Goal: Find specific page/section: Find specific page/section

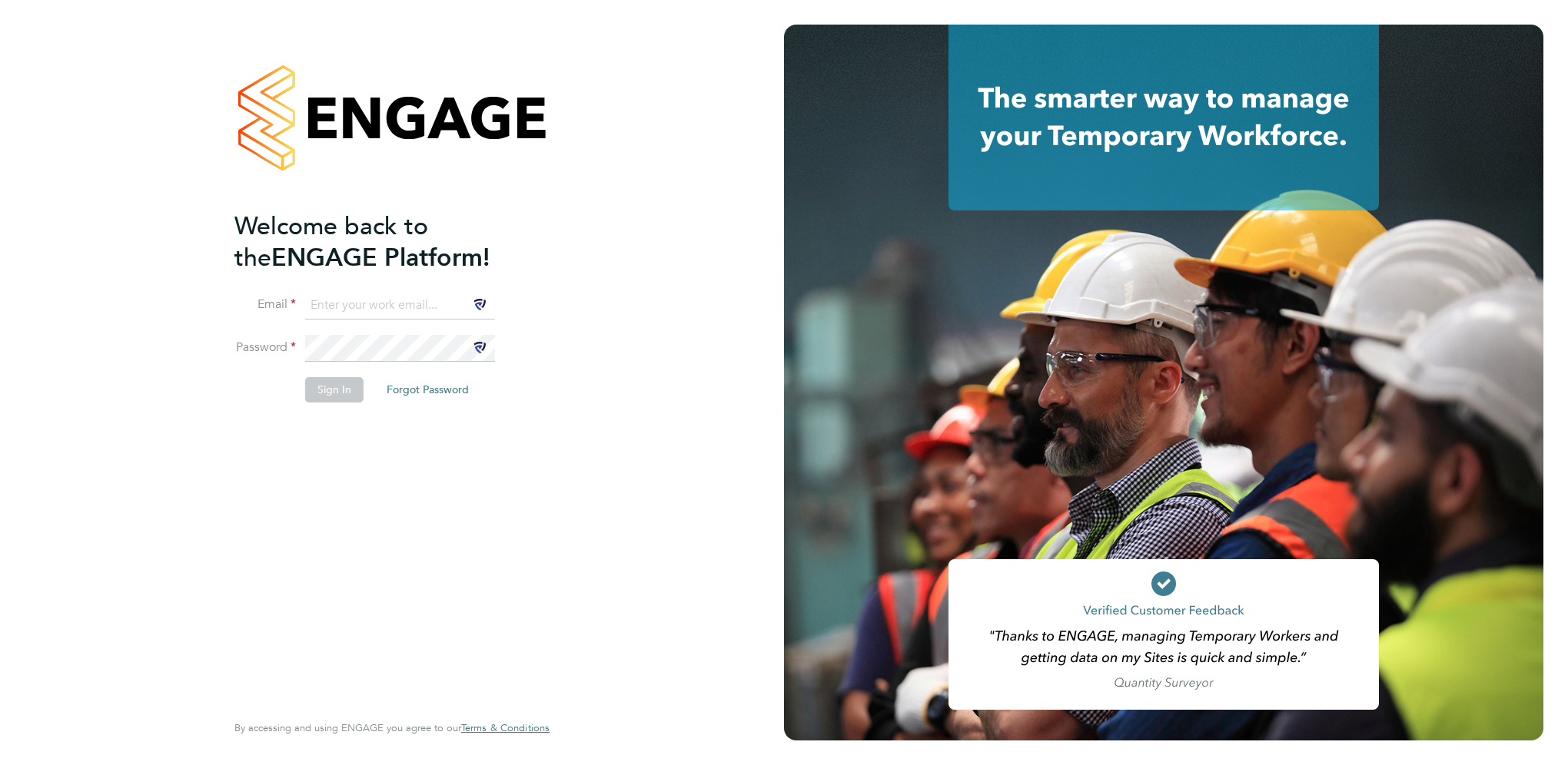
type input "[EMAIL_ADDRESS][DOMAIN_NAME]"
click at [318, 390] on button "Sign In" at bounding box center [334, 390] width 58 height 25
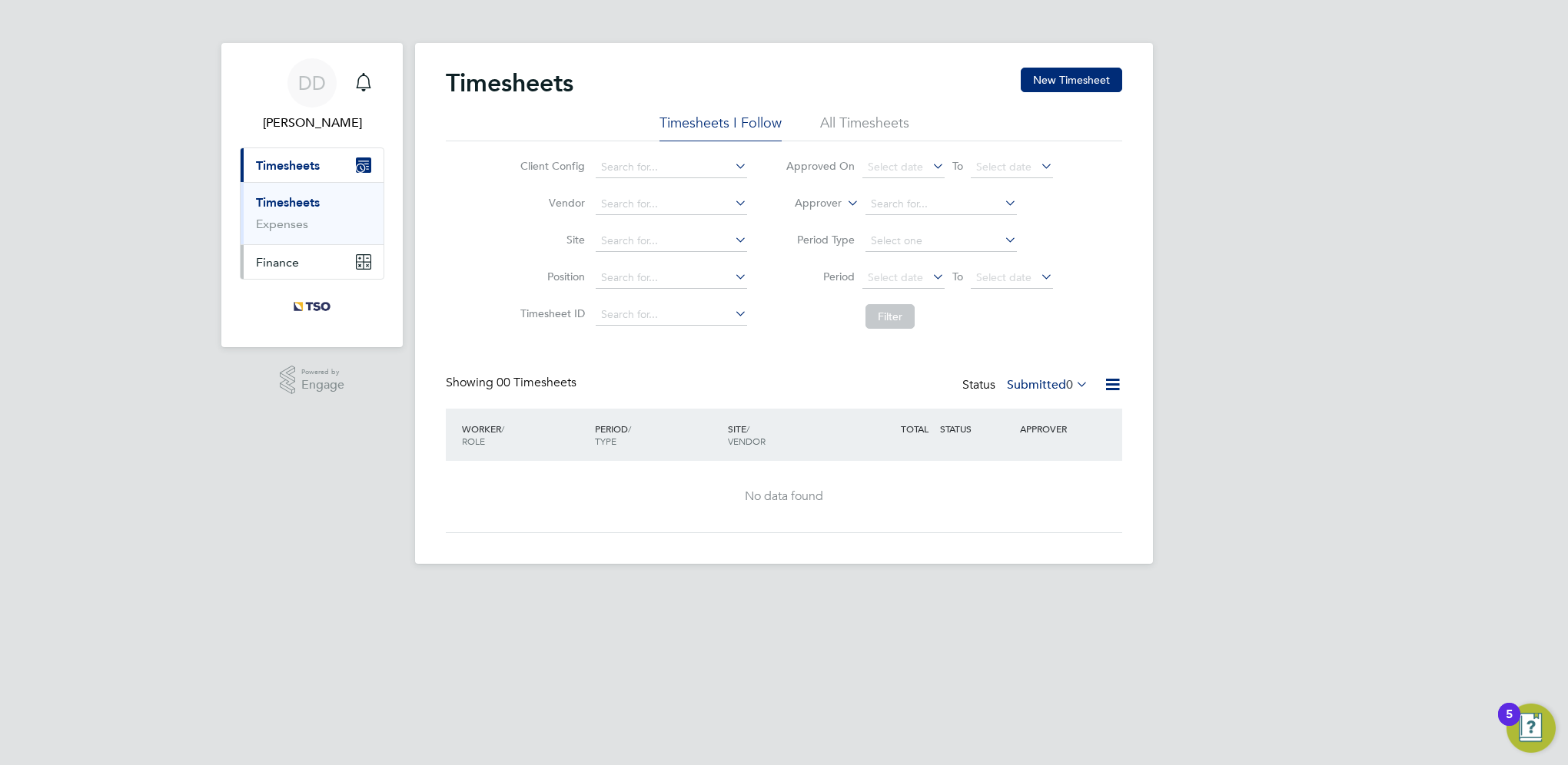
click at [270, 261] on span "Finance" at bounding box center [277, 262] width 43 height 15
click at [280, 280] on link "Statements" at bounding box center [288, 274] width 64 height 15
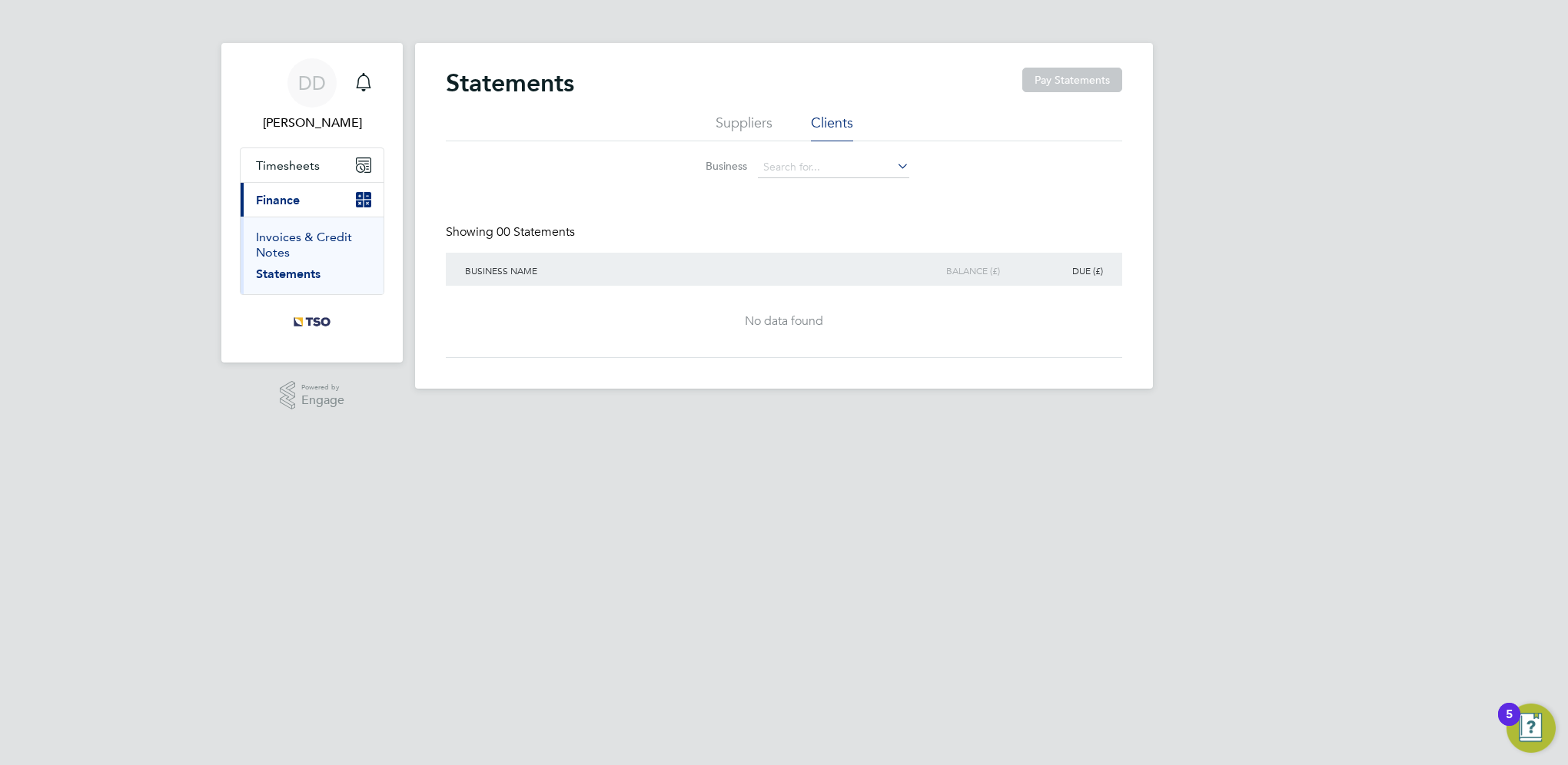
click at [276, 235] on link "Invoices & Credit Notes" at bounding box center [304, 244] width 96 height 30
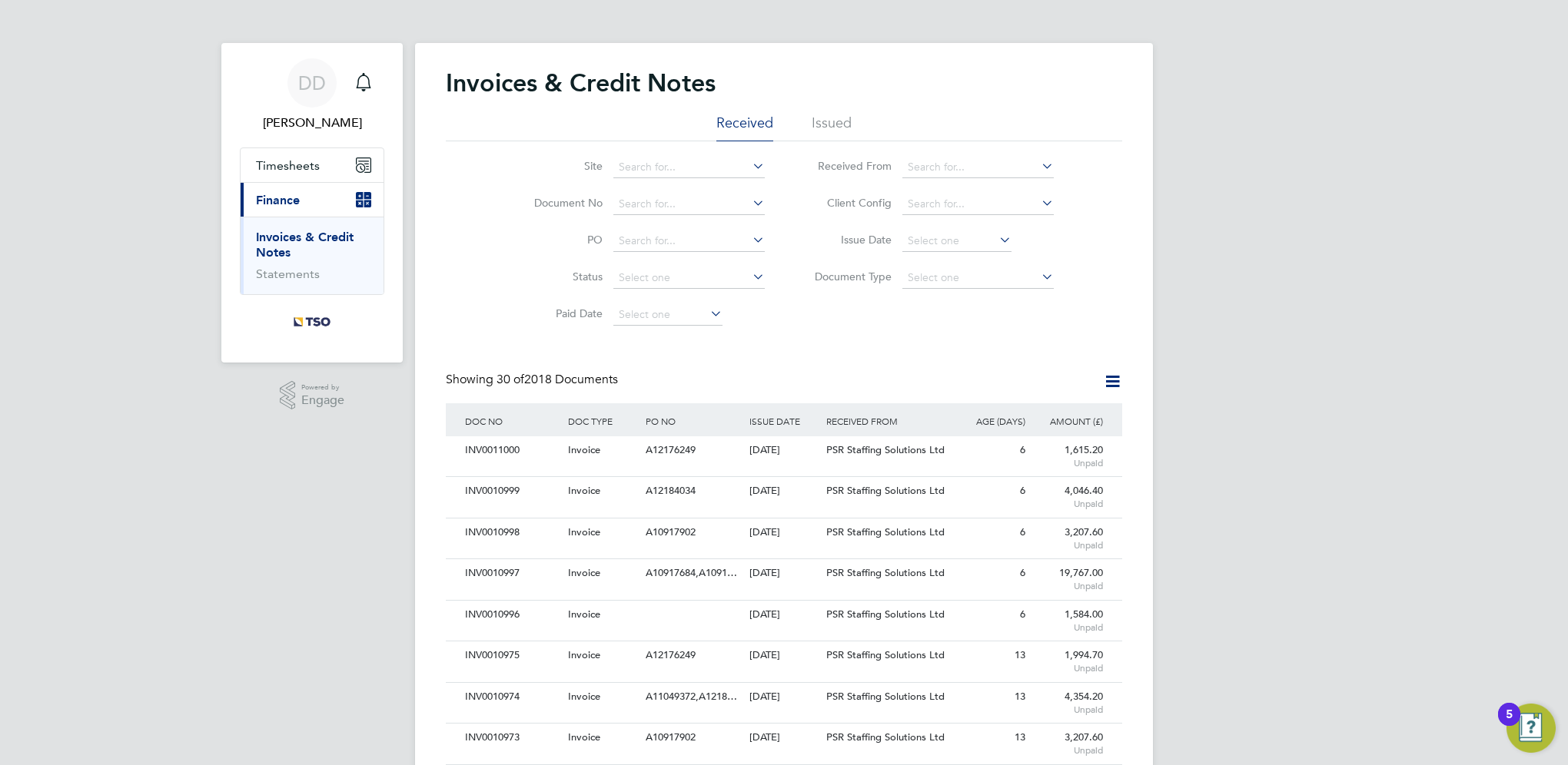
click at [827, 121] on li "Issued" at bounding box center [831, 127] width 40 height 27
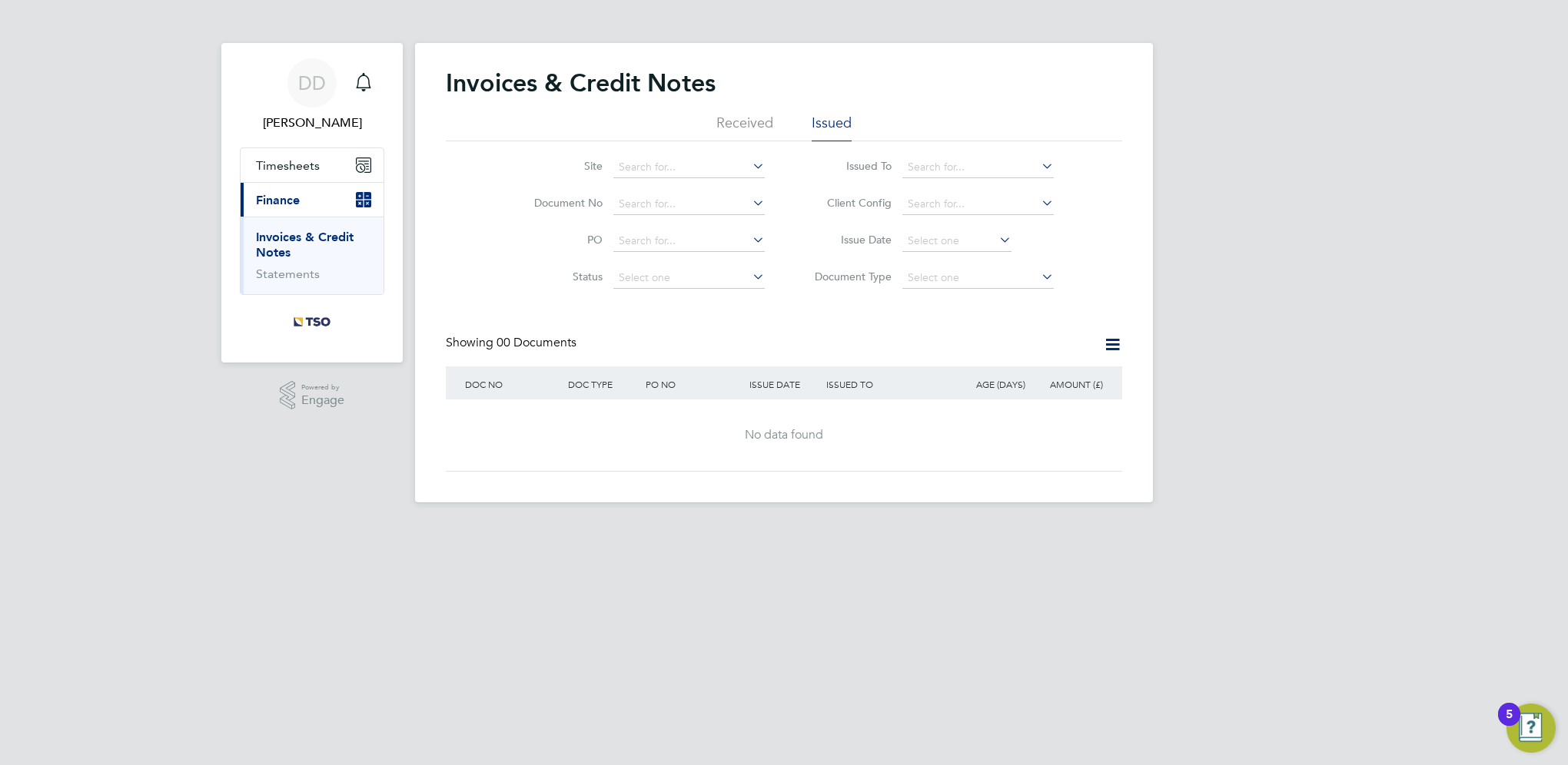
click at [744, 122] on li "Received" at bounding box center [745, 127] width 56 height 27
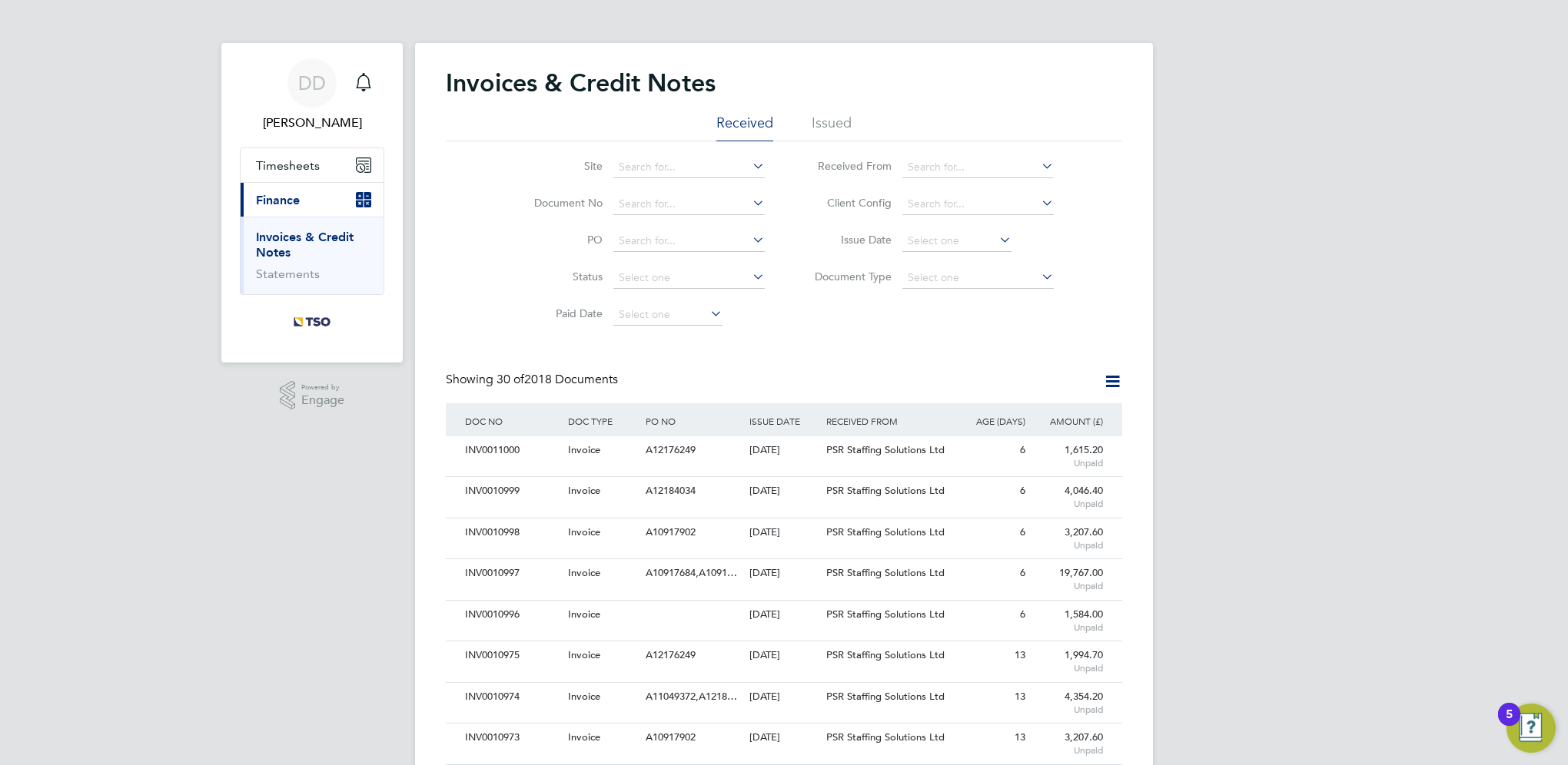
click at [749, 204] on icon at bounding box center [749, 203] width 0 height 21
type input "I"
type input "100"
